Goal: Task Accomplishment & Management: Manage account settings

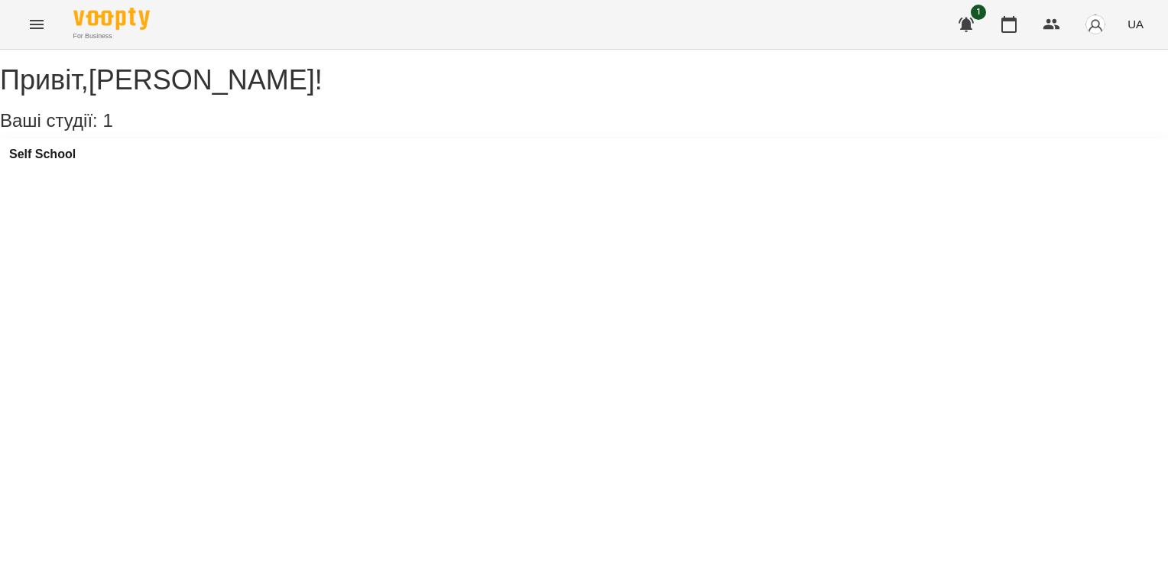
click at [979, 20] on span "1" at bounding box center [978, 12] width 15 height 15
click at [961, 27] on icon "button" at bounding box center [966, 24] width 18 height 18
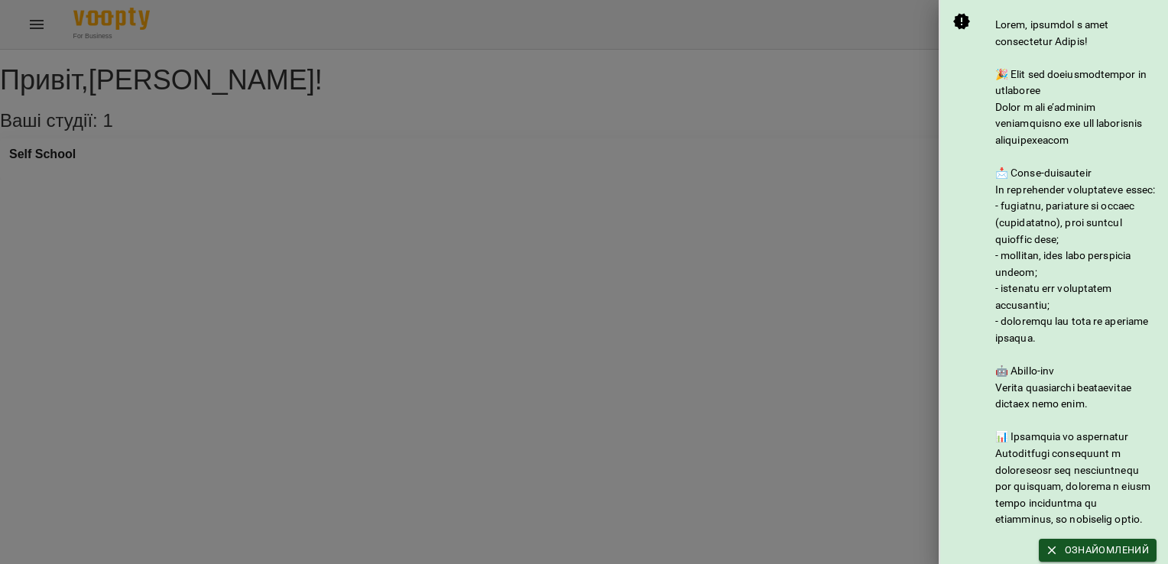
scroll to position [179, 0]
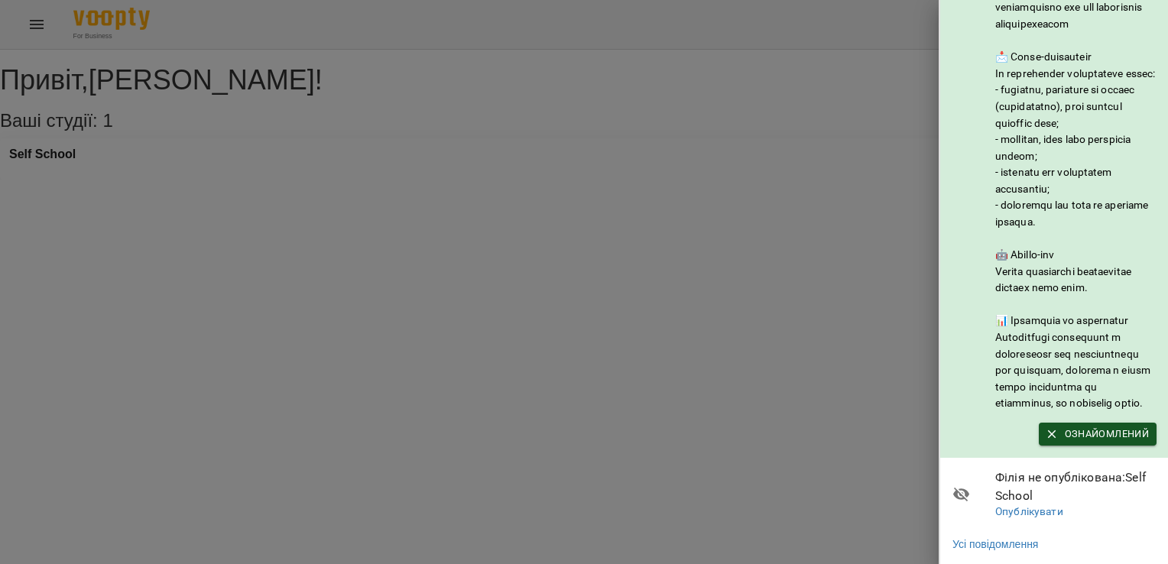
click at [875, 326] on div at bounding box center [584, 282] width 1168 height 564
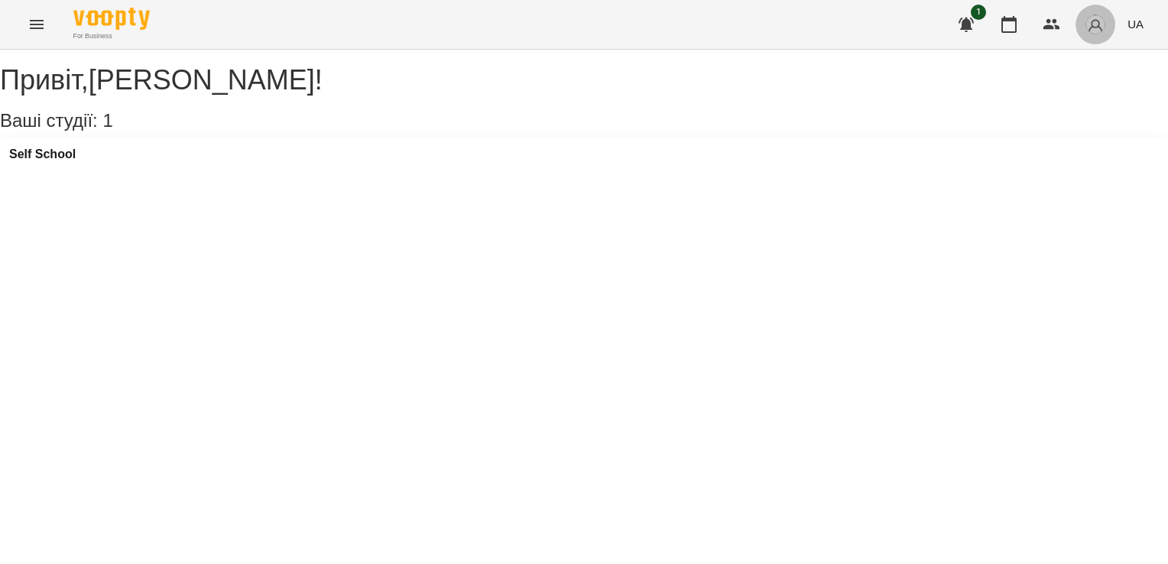
click at [1085, 33] on span "button" at bounding box center [1094, 24] width 21 height 21
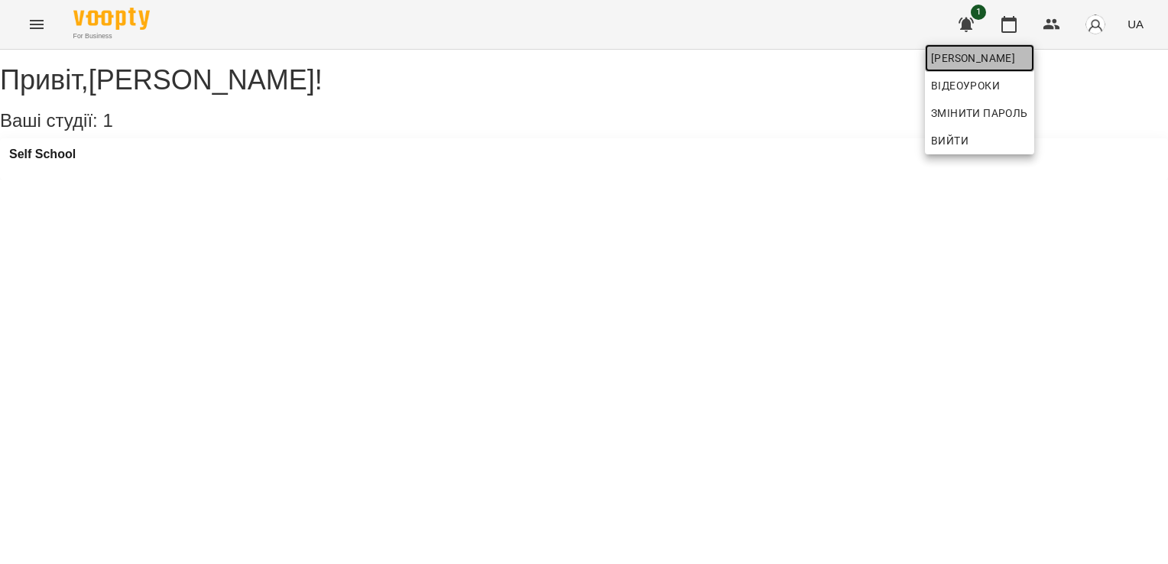
click at [1028, 57] on span "[PERSON_NAME]" at bounding box center [979, 58] width 97 height 18
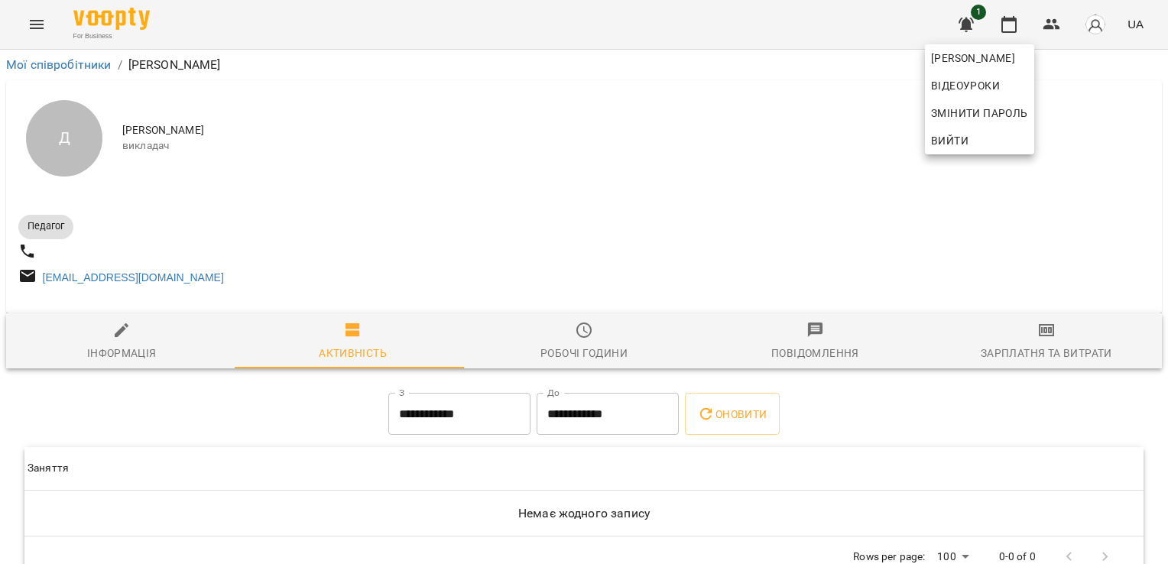
click at [379, 350] on div at bounding box center [584, 282] width 1168 height 564
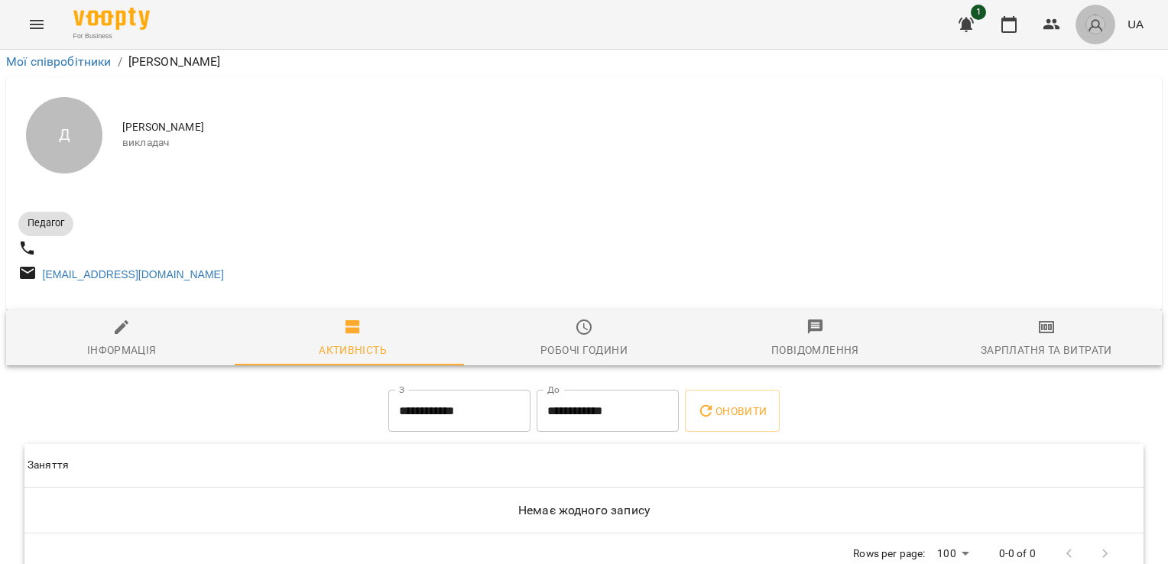
click at [1107, 20] on button "button" at bounding box center [1095, 25] width 40 height 40
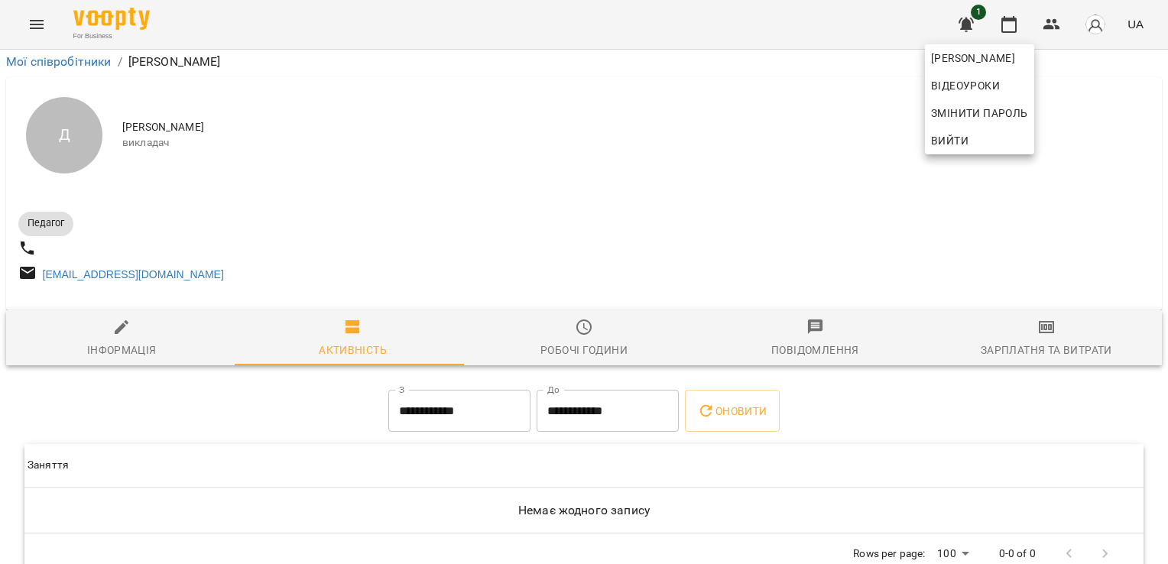
click at [822, 92] on div at bounding box center [584, 282] width 1168 height 564
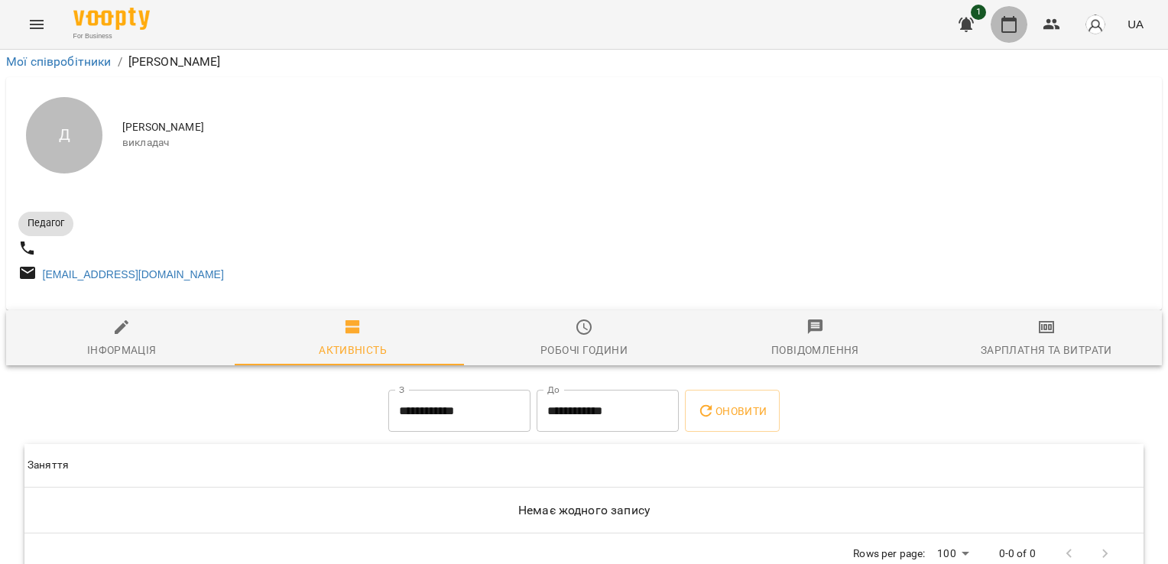
click at [1017, 23] on icon "button" at bounding box center [1009, 24] width 18 height 18
